Goal: Information Seeking & Learning: Learn about a topic

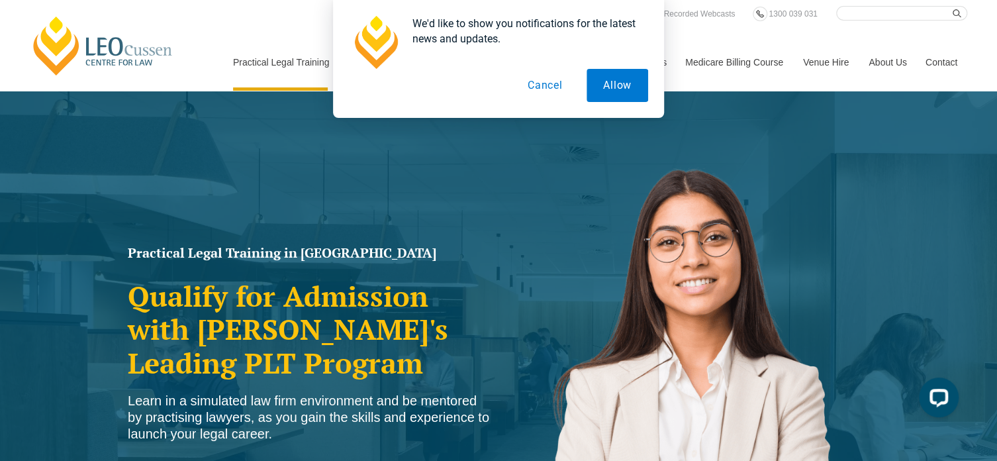
click at [550, 84] on button "Cancel" at bounding box center [545, 85] width 68 height 33
